Goal: Information Seeking & Learning: Learn about a topic

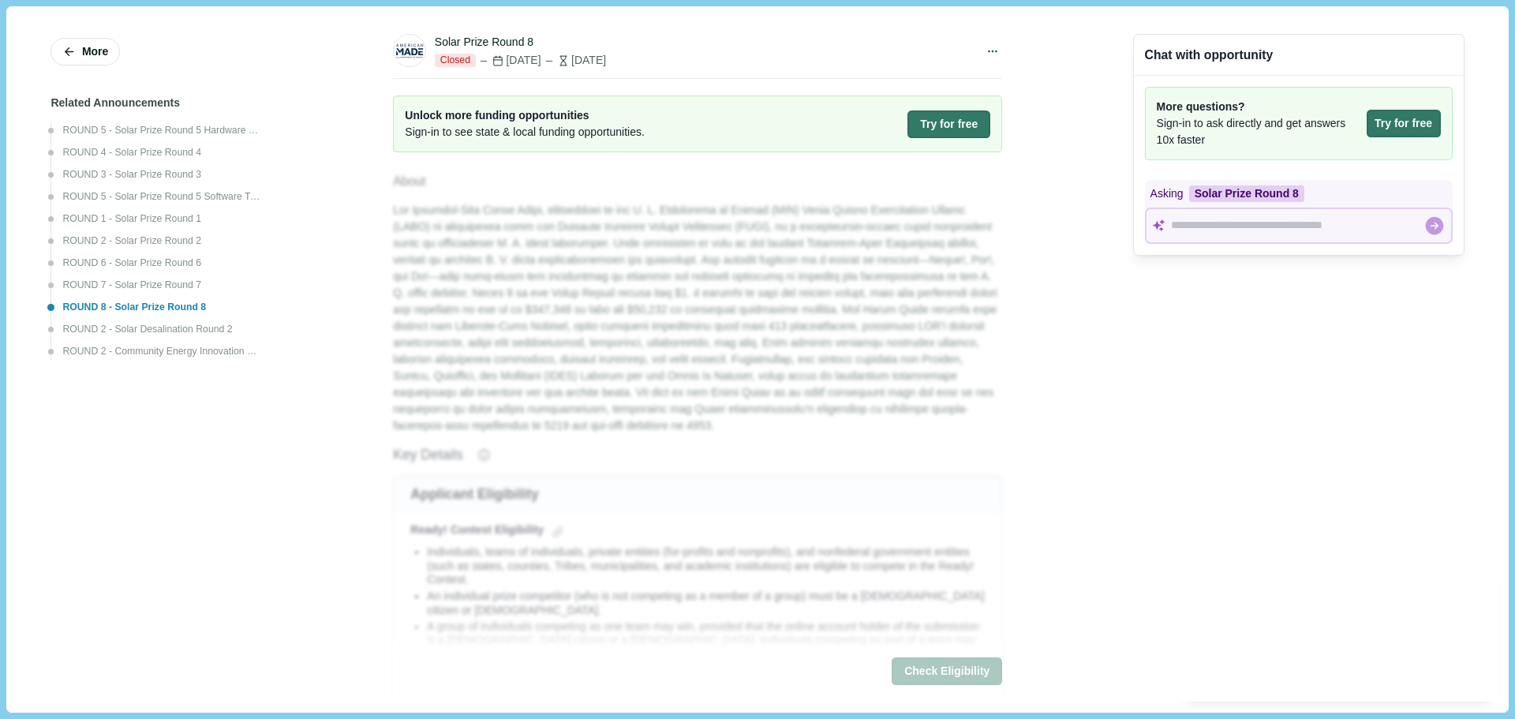
click at [140, 309] on div "ROUND 8 - Solar Prize Round 8" at bounding box center [162, 308] width 200 height 14
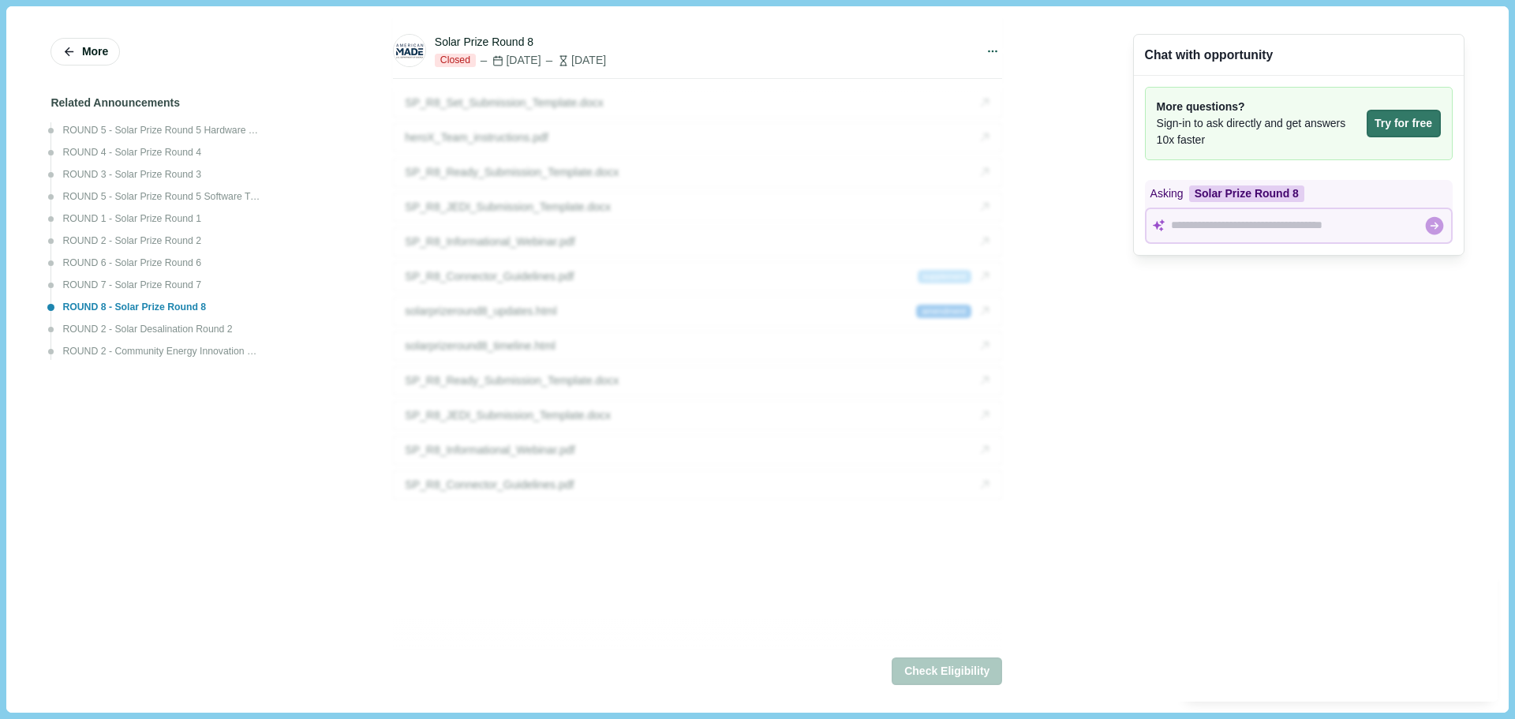
scroll to position [3566, 0]
